Goal: Information Seeking & Learning: Learn about a topic

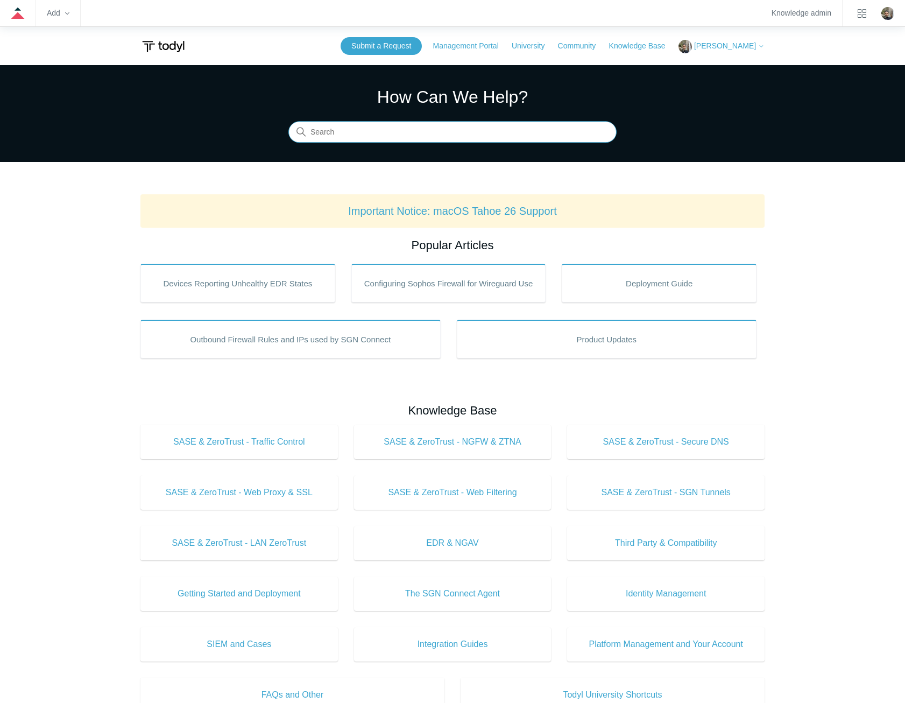
click at [376, 129] on input "Search" at bounding box center [453, 133] width 328 height 22
type input "entra"
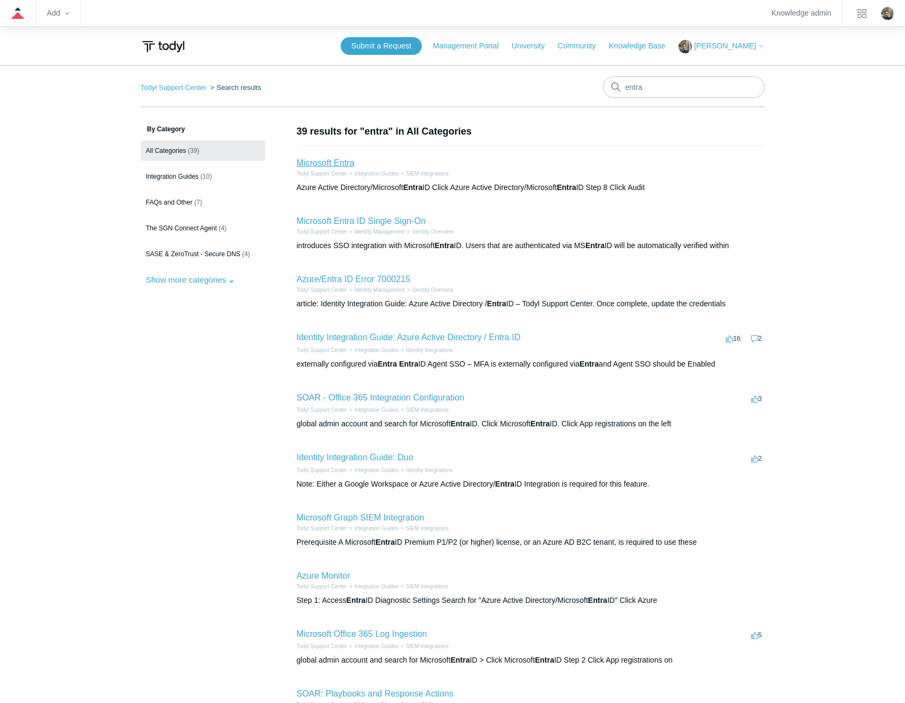
click at [329, 162] on link "Microsoft Entra" at bounding box center [326, 162] width 58 height 9
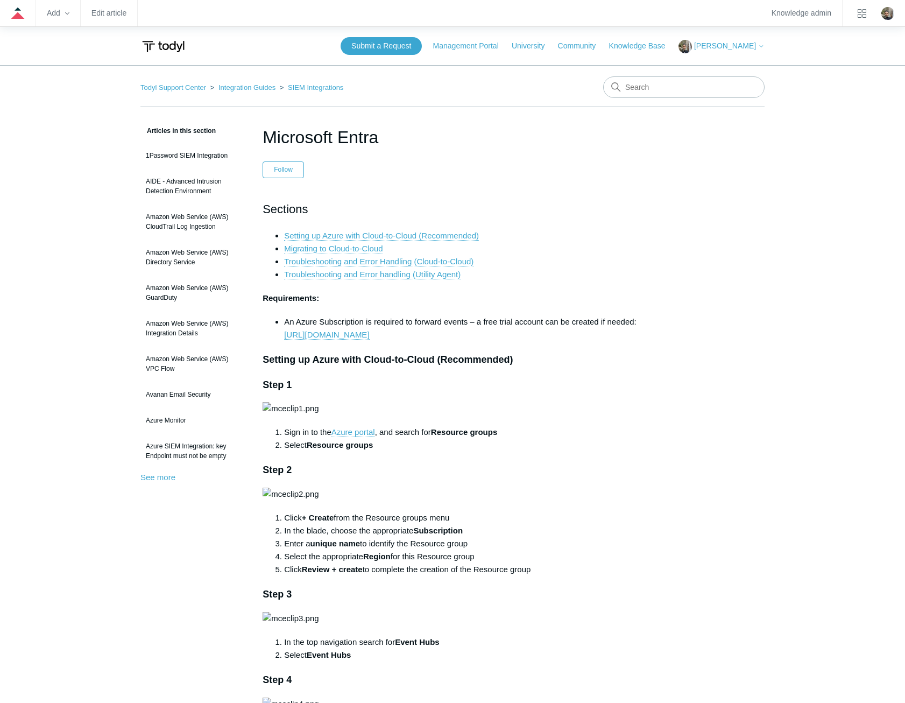
click at [331, 245] on link "Migrating to Cloud-to-Cloud" at bounding box center [333, 249] width 99 height 10
